Goal: Information Seeking & Learning: Learn about a topic

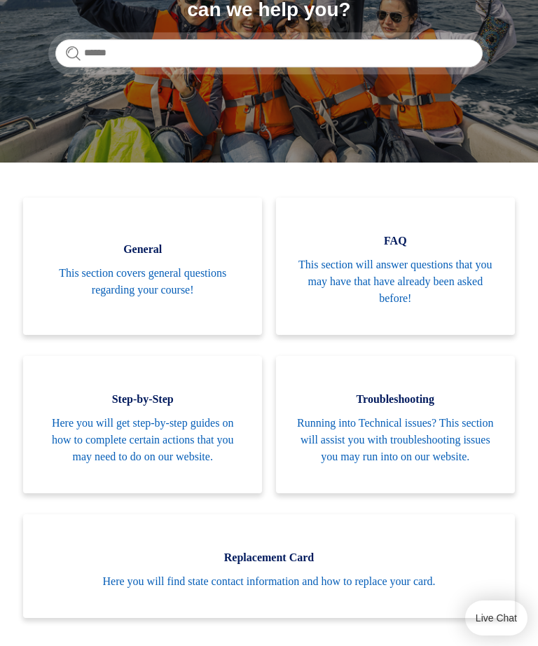
scroll to position [257, 0]
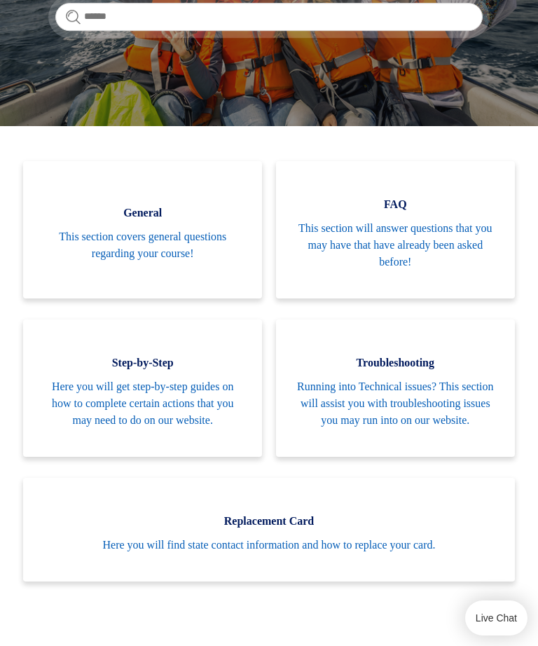
click at [99, 249] on span "This section covers general questions regarding your course!" at bounding box center [142, 245] width 197 height 34
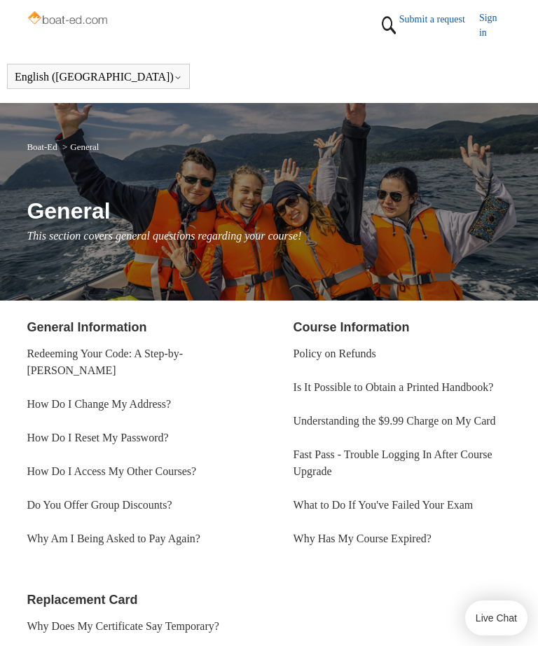
click at [396, 393] on link "Is It Possible to Obtain a Printed Handbook?" at bounding box center [393, 387] width 200 height 12
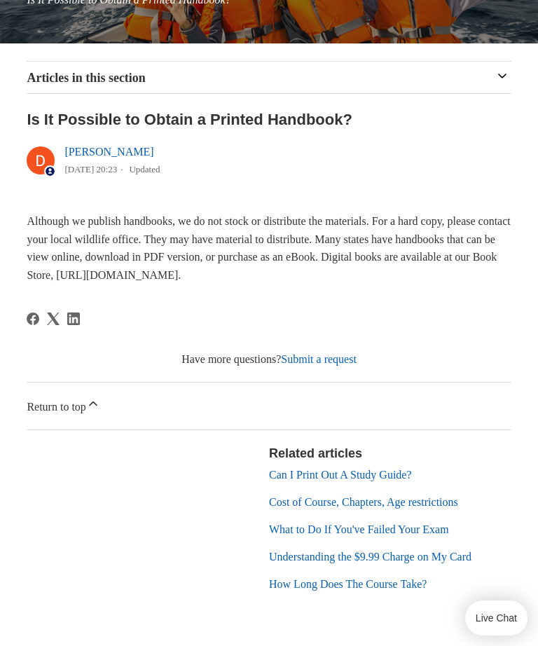
scroll to position [235, 0]
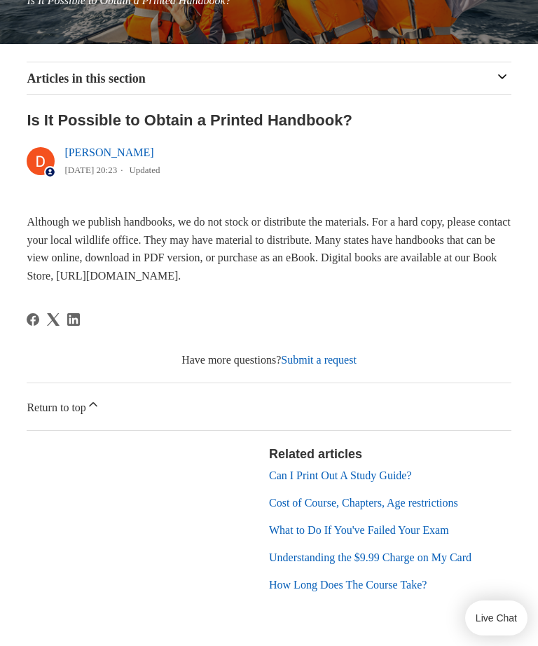
click at [429, 505] on link "Cost of Course, Chapters, Age restrictions" at bounding box center [363, 503] width 189 height 12
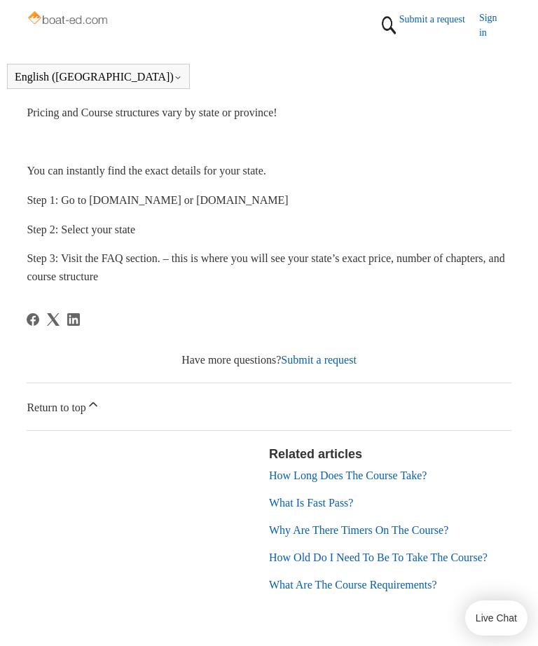
scroll to position [291, 0]
click at [423, 478] on link "How Long Does The Course Take?" at bounding box center [348, 476] width 158 height 12
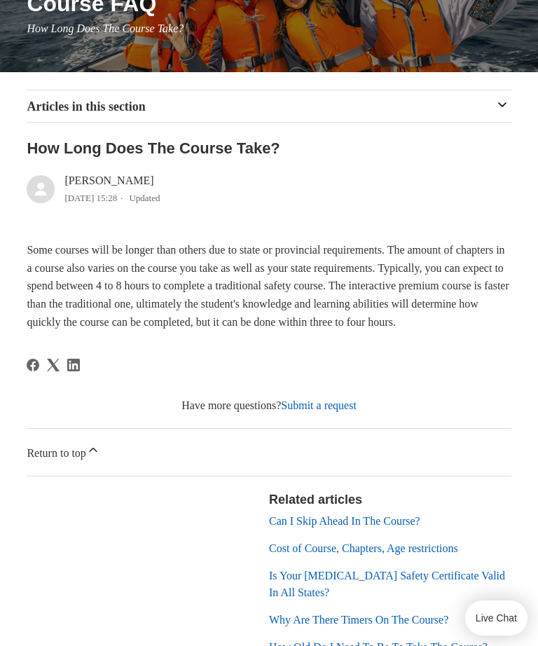
scroll to position [216, 0]
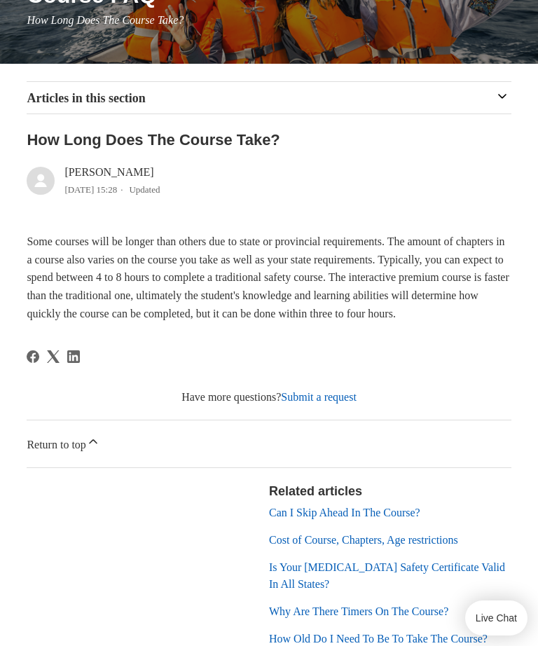
click at [435, 546] on link "Cost of Course, Chapters, Age restrictions" at bounding box center [363, 540] width 189 height 12
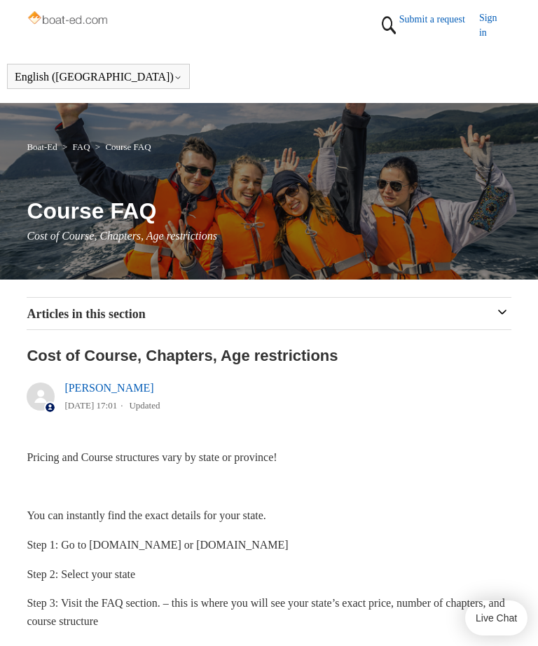
scroll to position [-1, 0]
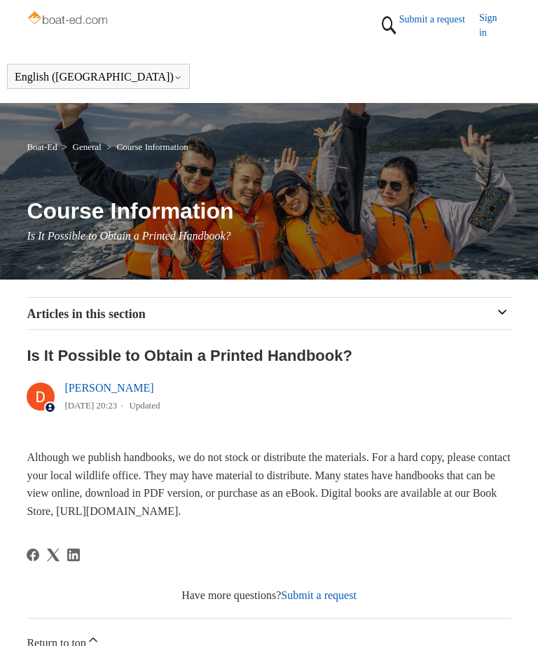
scroll to position [279, 0]
